Goal: Information Seeking & Learning: Learn about a topic

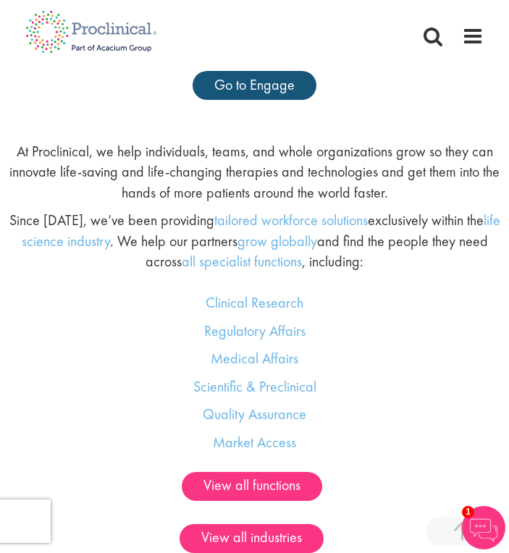
scroll to position [1284, 0]
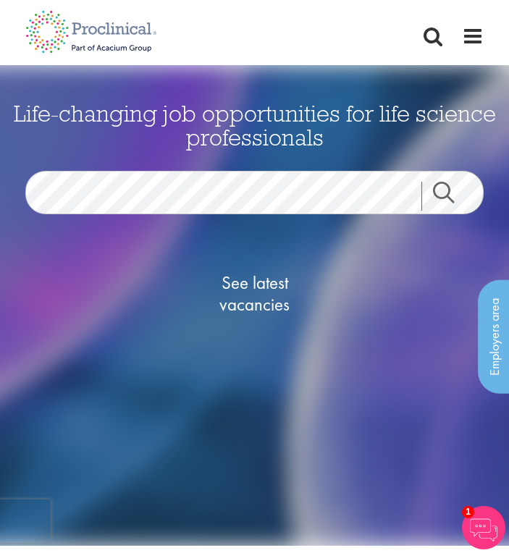
click at [445, 198] on link "Search" at bounding box center [453, 196] width 62 height 29
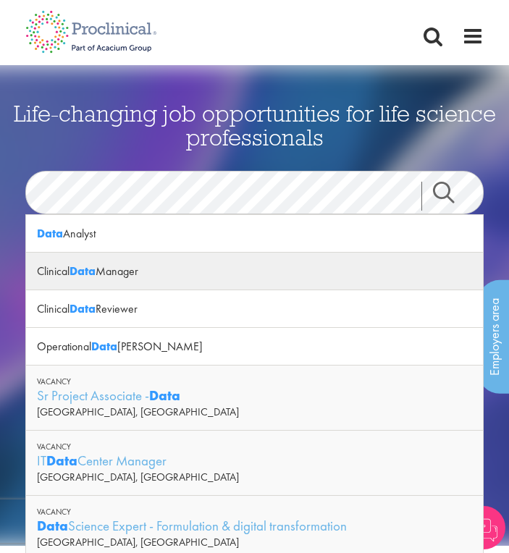
click at [78, 272] on strong "Data" at bounding box center [83, 271] width 26 height 15
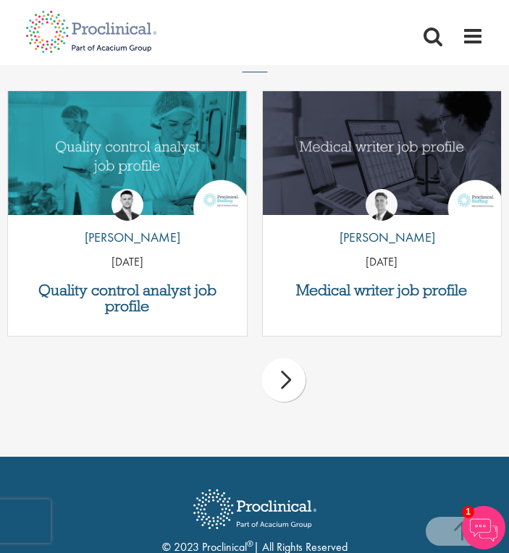
scroll to position [2265, 0]
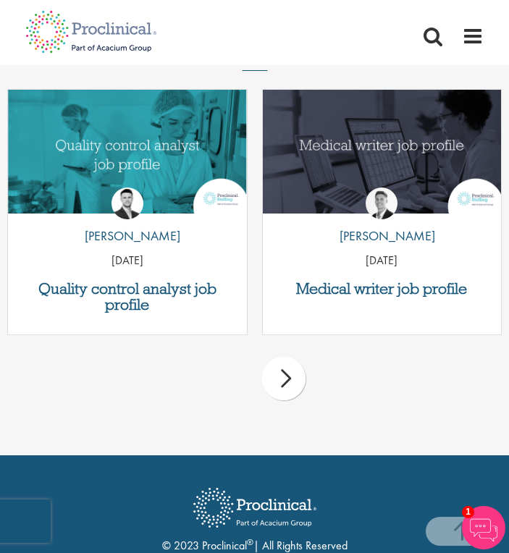
click at [289, 377] on div "next" at bounding box center [283, 378] width 43 height 43
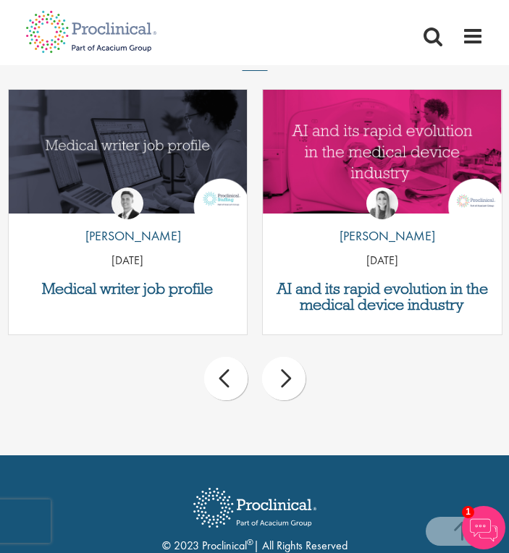
click at [289, 377] on div "next" at bounding box center [283, 378] width 43 height 43
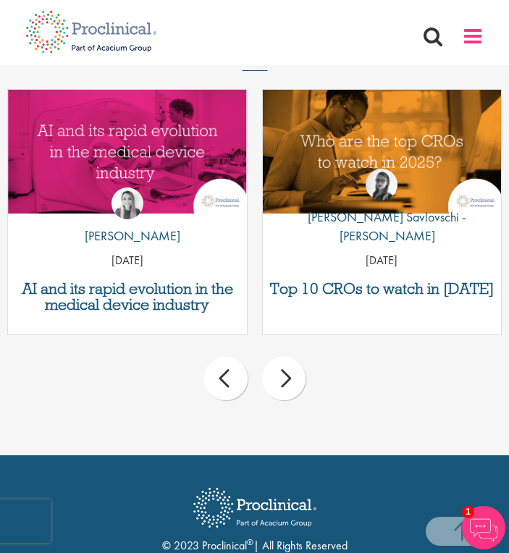
click at [469, 35] on span at bounding box center [473, 36] width 22 height 22
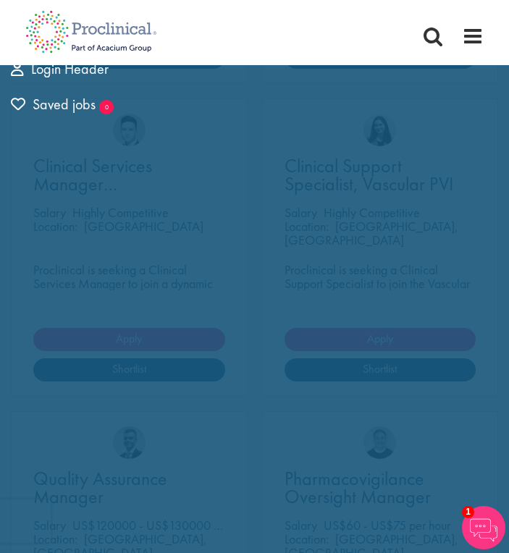
scroll to position [0, 0]
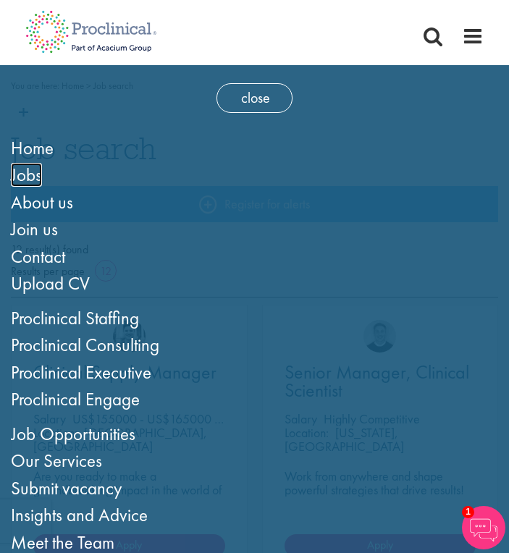
click at [26, 173] on span "Jobs" at bounding box center [26, 175] width 31 height 24
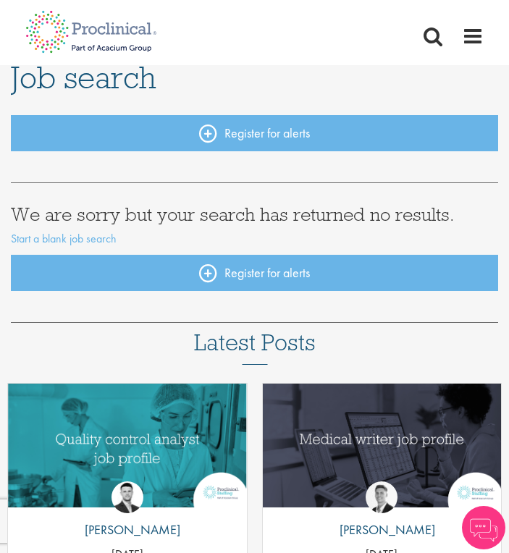
scroll to position [74, 0]
